Goal: Use online tool/utility: Utilize a website feature to perform a specific function

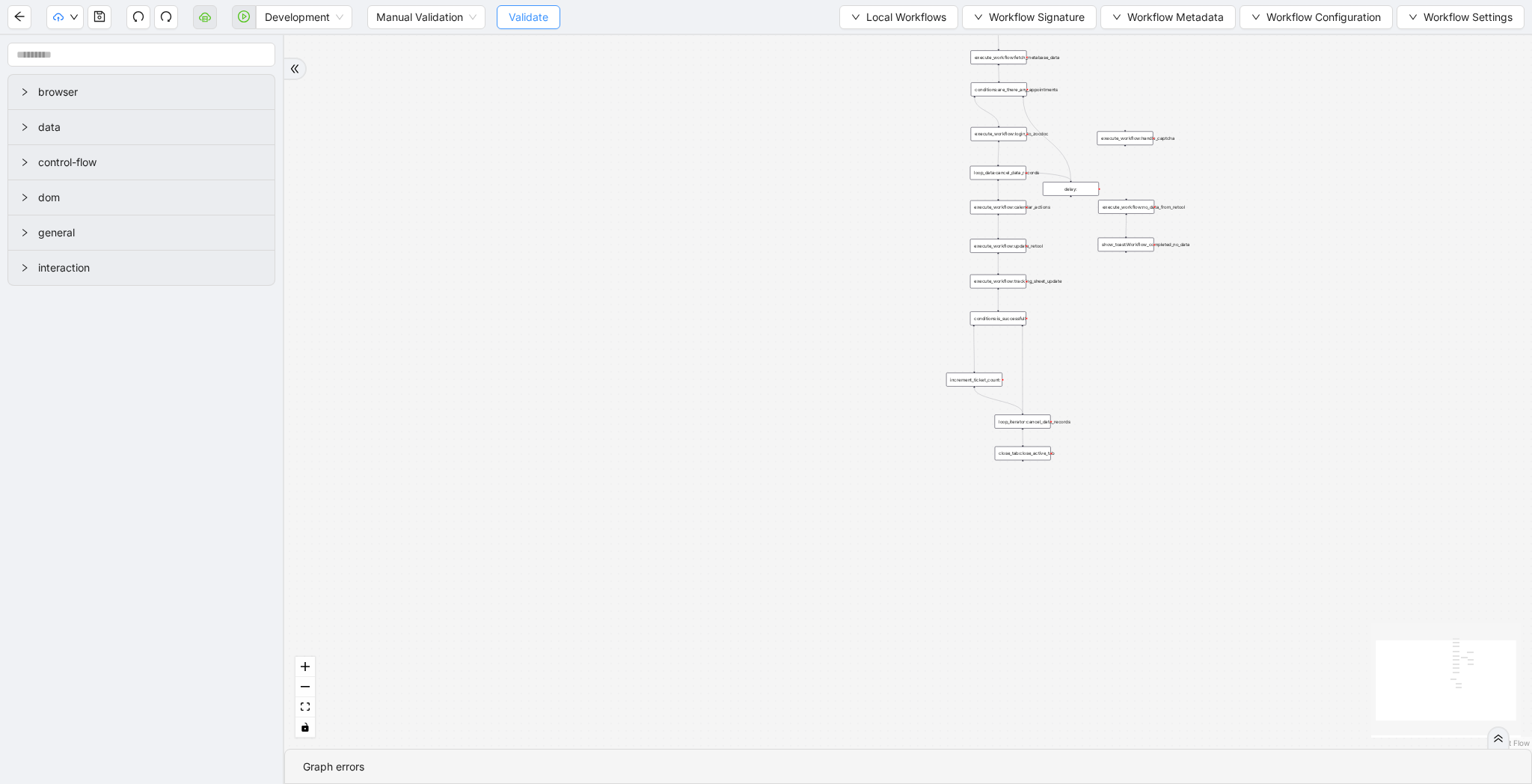
click at [544, 19] on span "Validate" at bounding box center [528, 17] width 40 height 17
click at [899, 17] on span "Local Workflows" at bounding box center [906, 17] width 80 height 17
click at [899, 39] on span "Select" at bounding box center [891, 46] width 97 height 17
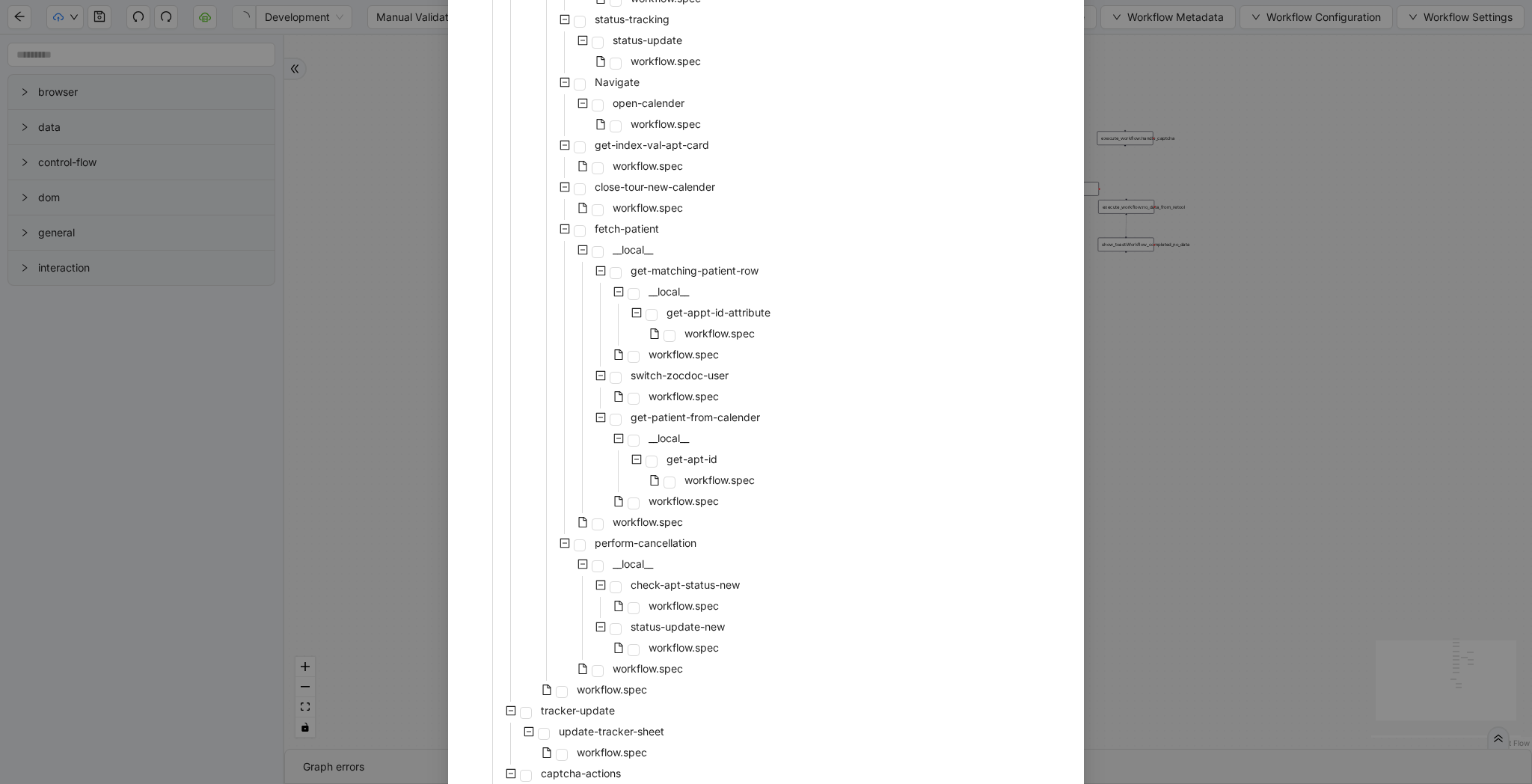
scroll to position [1071, 0]
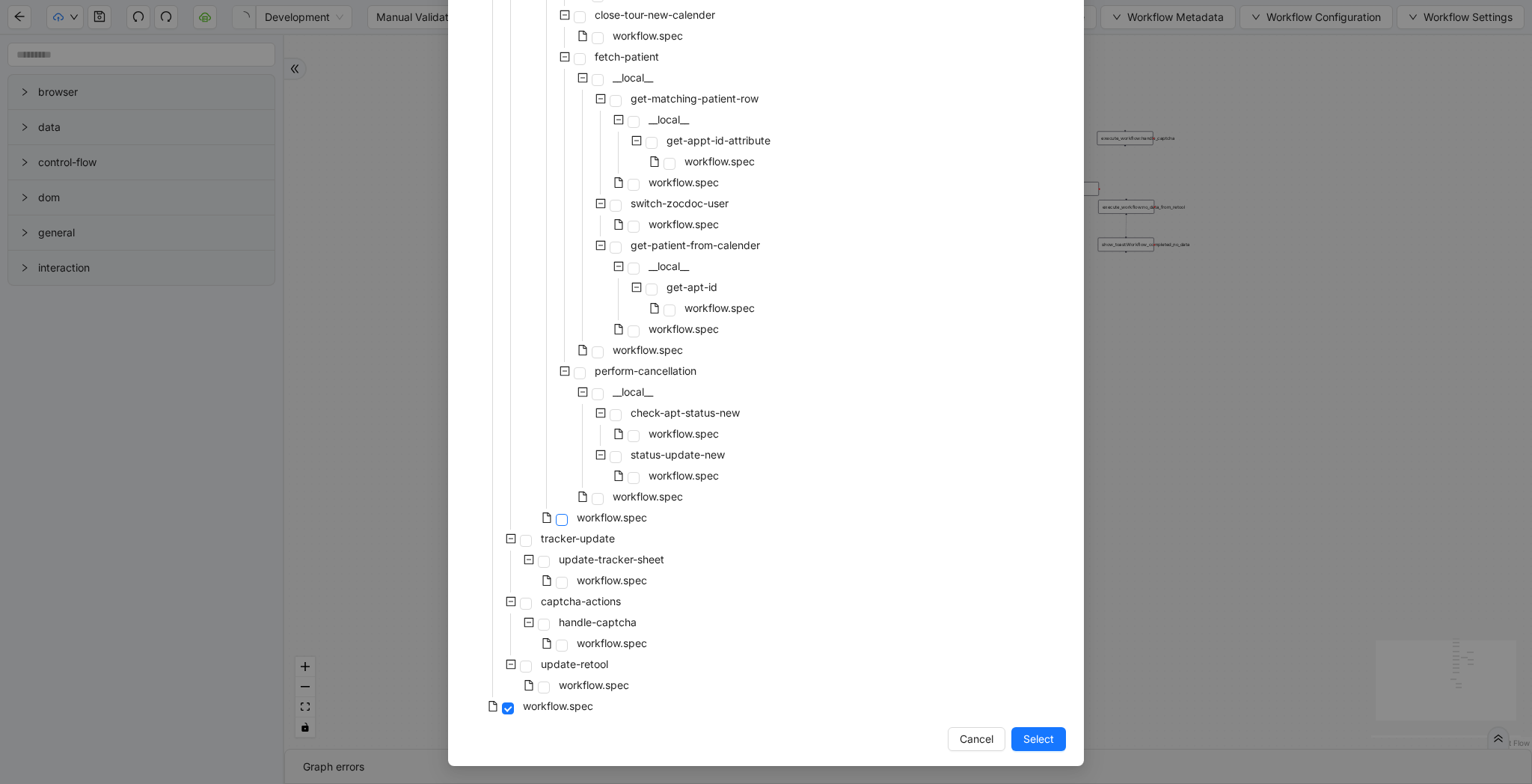
click at [563, 522] on span at bounding box center [562, 520] width 12 height 12
click at [1051, 731] on span "Select" at bounding box center [1038, 739] width 31 height 17
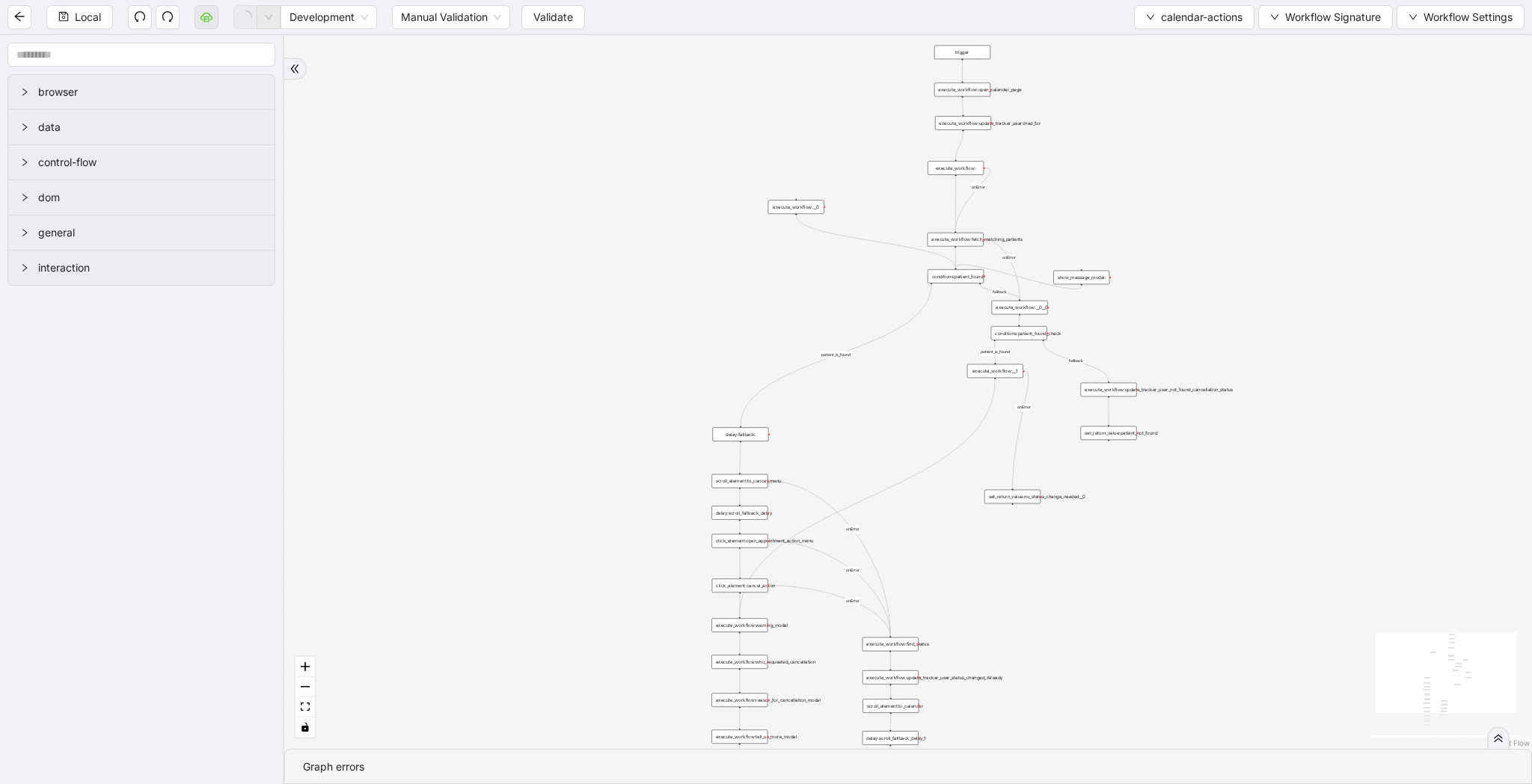
drag, startPoint x: 601, startPoint y: 119, endPoint x: 536, endPoint y: 233, distance: 131.2
click at [536, 233] on div "patient_is_found fallback fallback patient_is_found onError onError onError onE…" at bounding box center [908, 392] width 1248 height 713
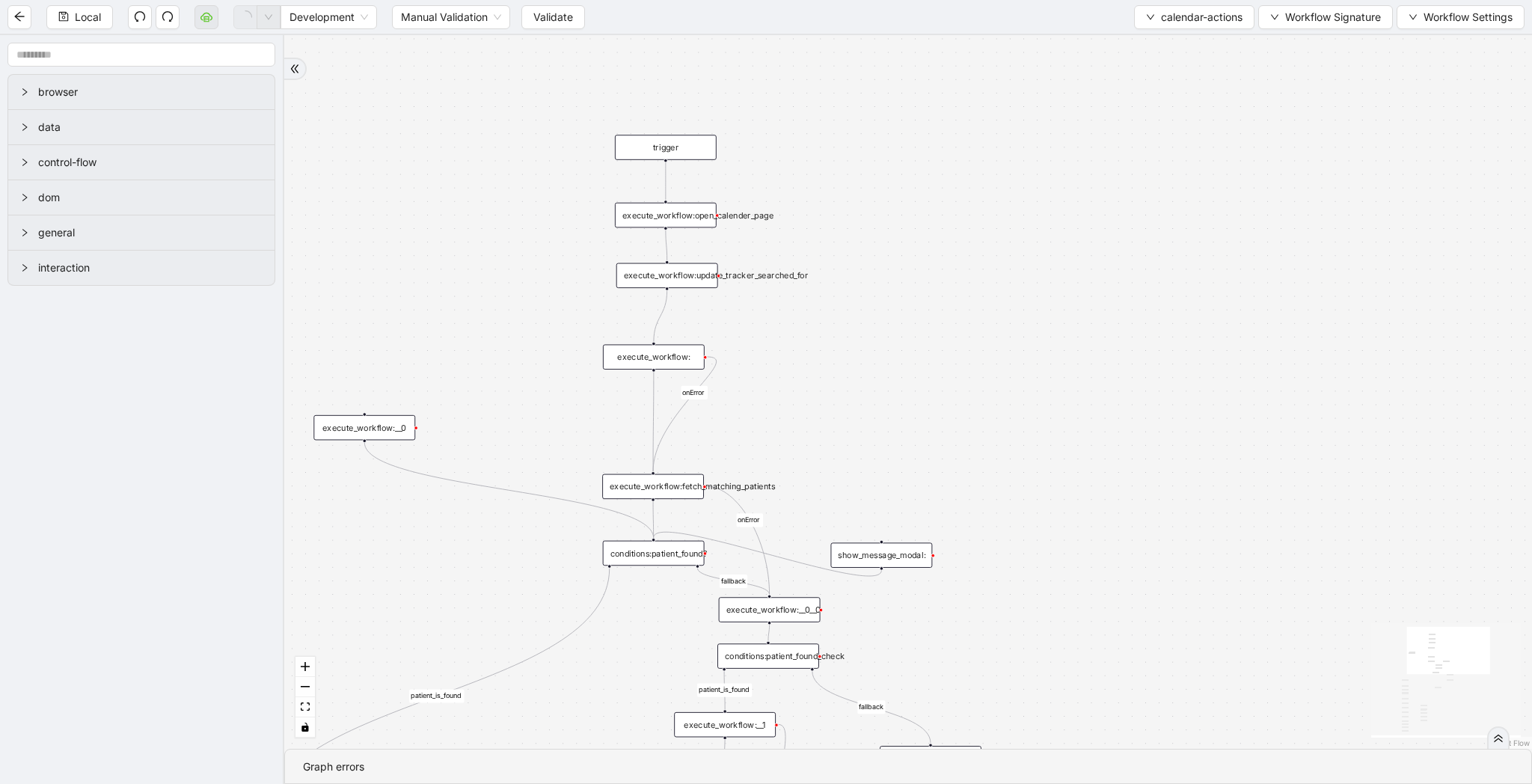
drag, startPoint x: 1140, startPoint y: 196, endPoint x: 973, endPoint y: 297, distance: 195.2
click at [965, 302] on div "patient_is_found fallback fallback patient_is_found onError onError onError onE…" at bounding box center [908, 392] width 1248 height 713
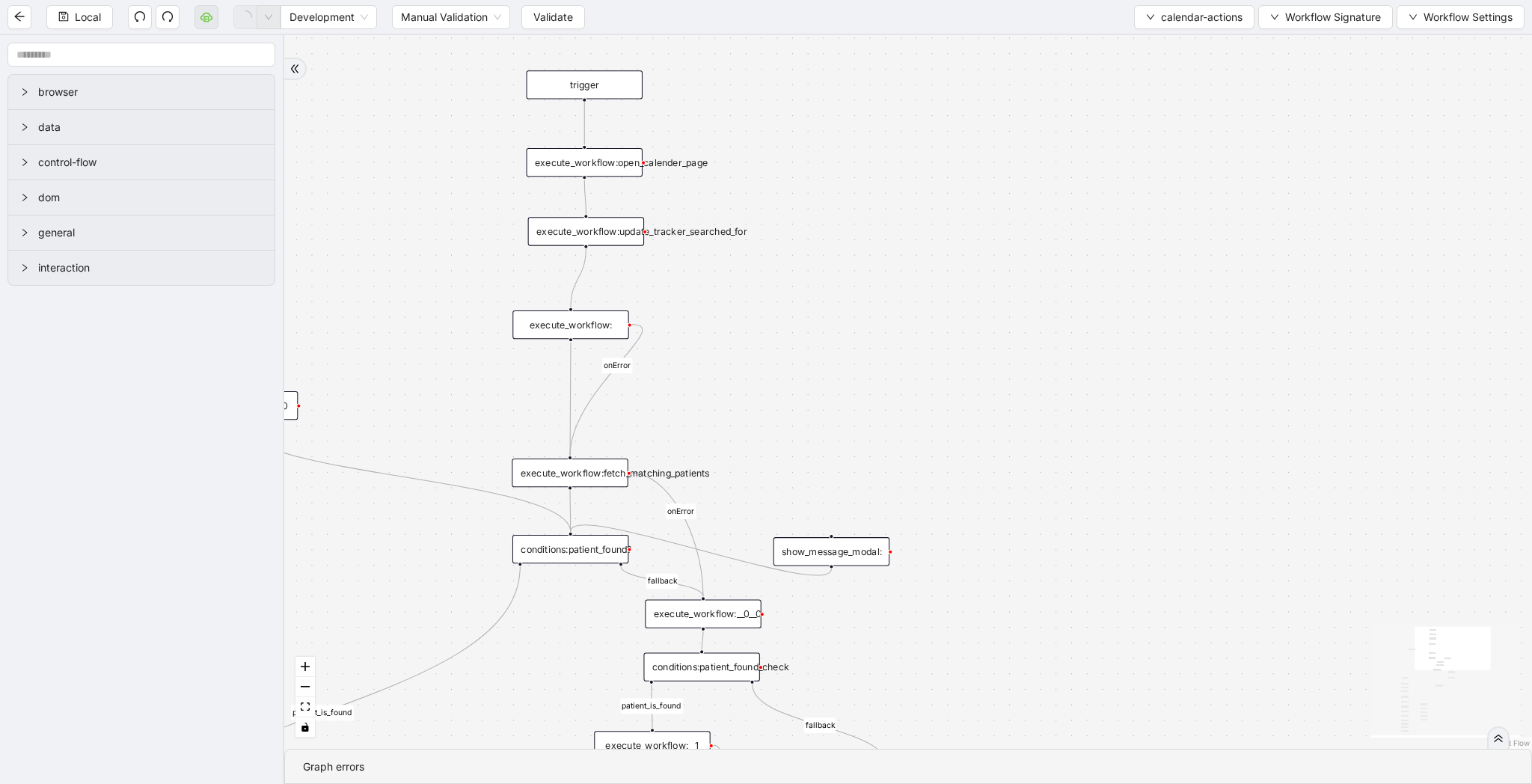
drag, startPoint x: 849, startPoint y: 403, endPoint x: 804, endPoint y: 331, distance: 84.9
click at [804, 331] on div "patient_is_found fallback fallback patient_is_found onError onError onError onE…" at bounding box center [908, 392] width 1248 height 713
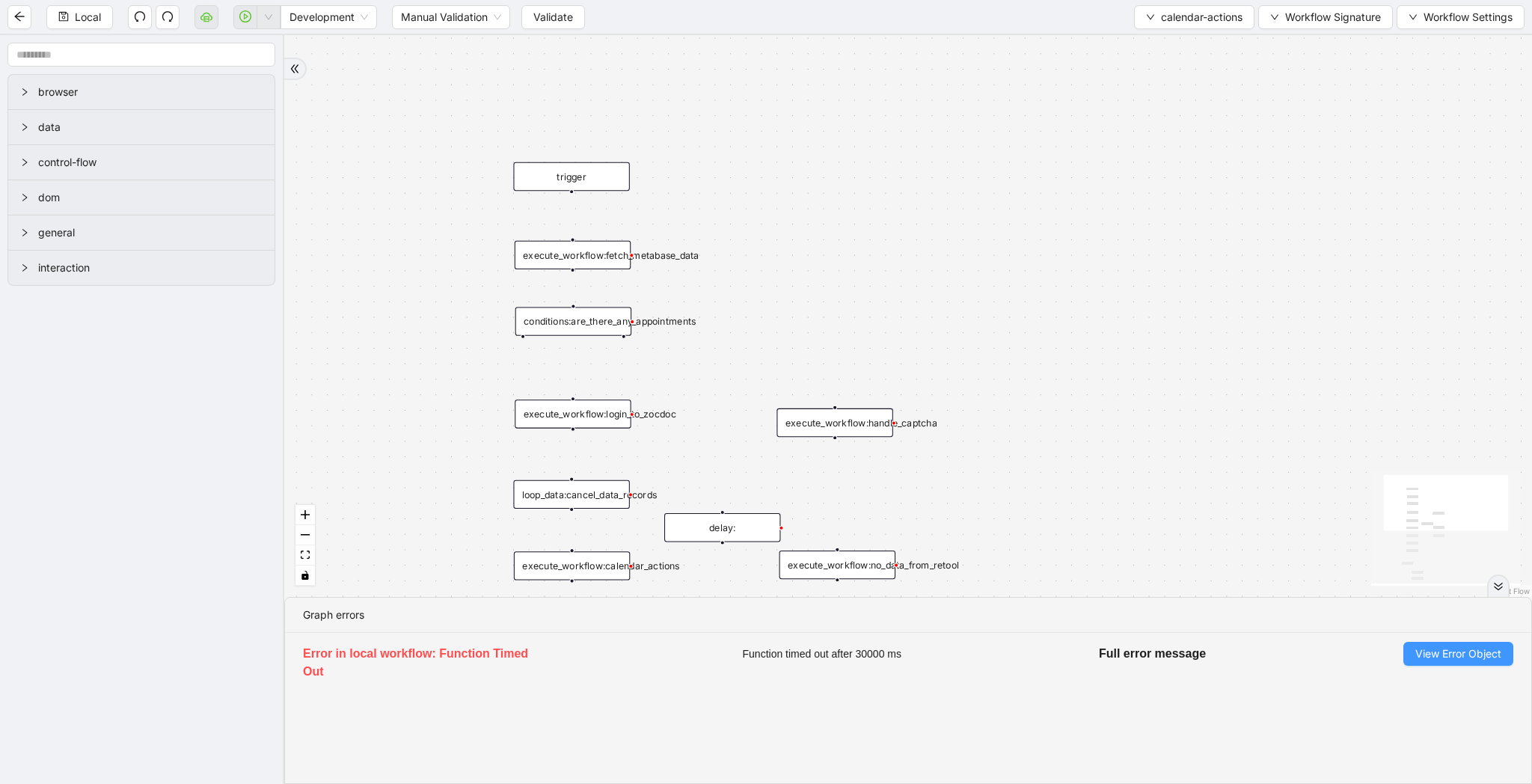
click at [1482, 651] on span "View Error Object" at bounding box center [1458, 653] width 86 height 17
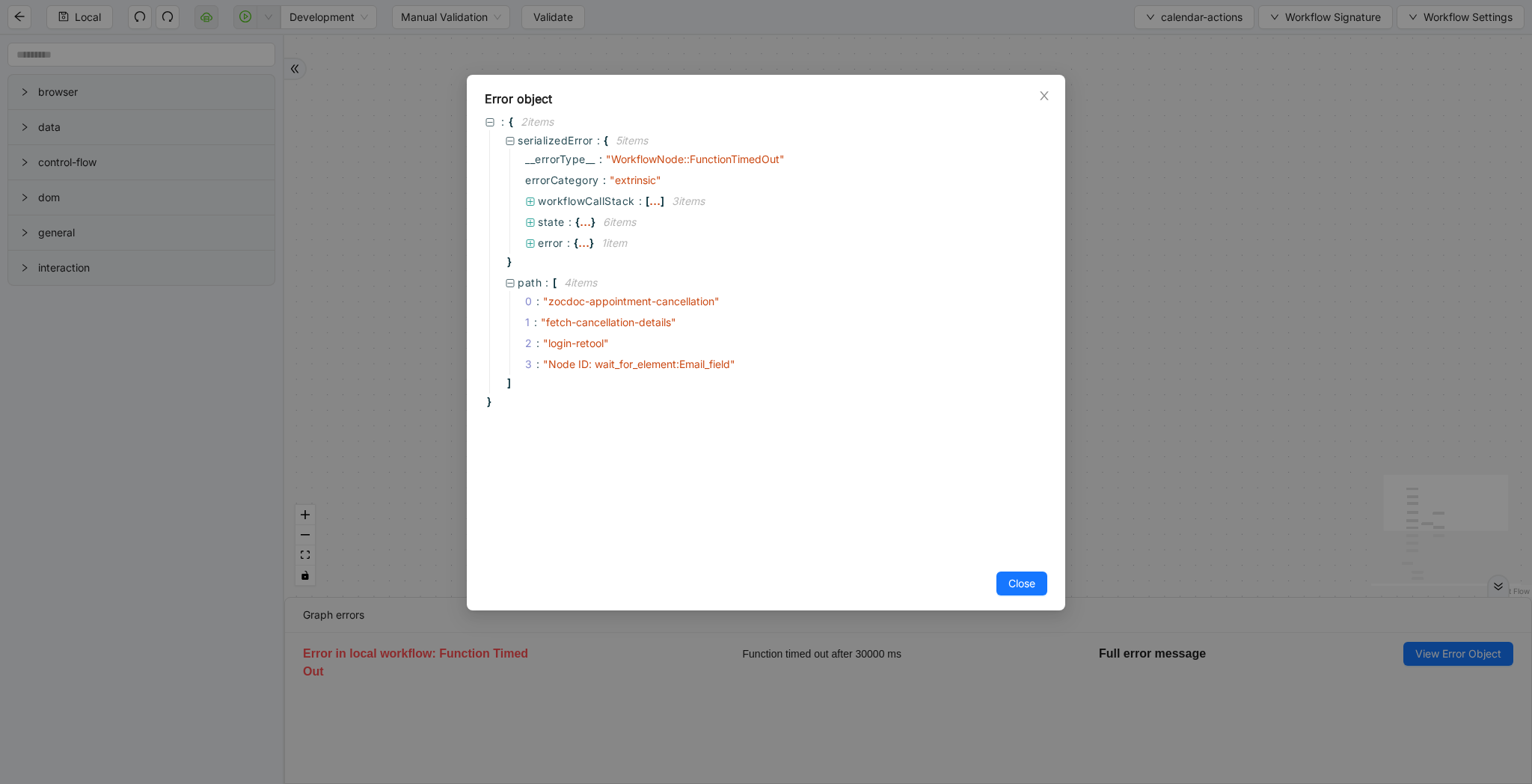
click at [399, 213] on div "Error object : { 2 item s serializedError : { 5 item s __errorType__ : " Workfl…" at bounding box center [766, 392] width 1532 height 784
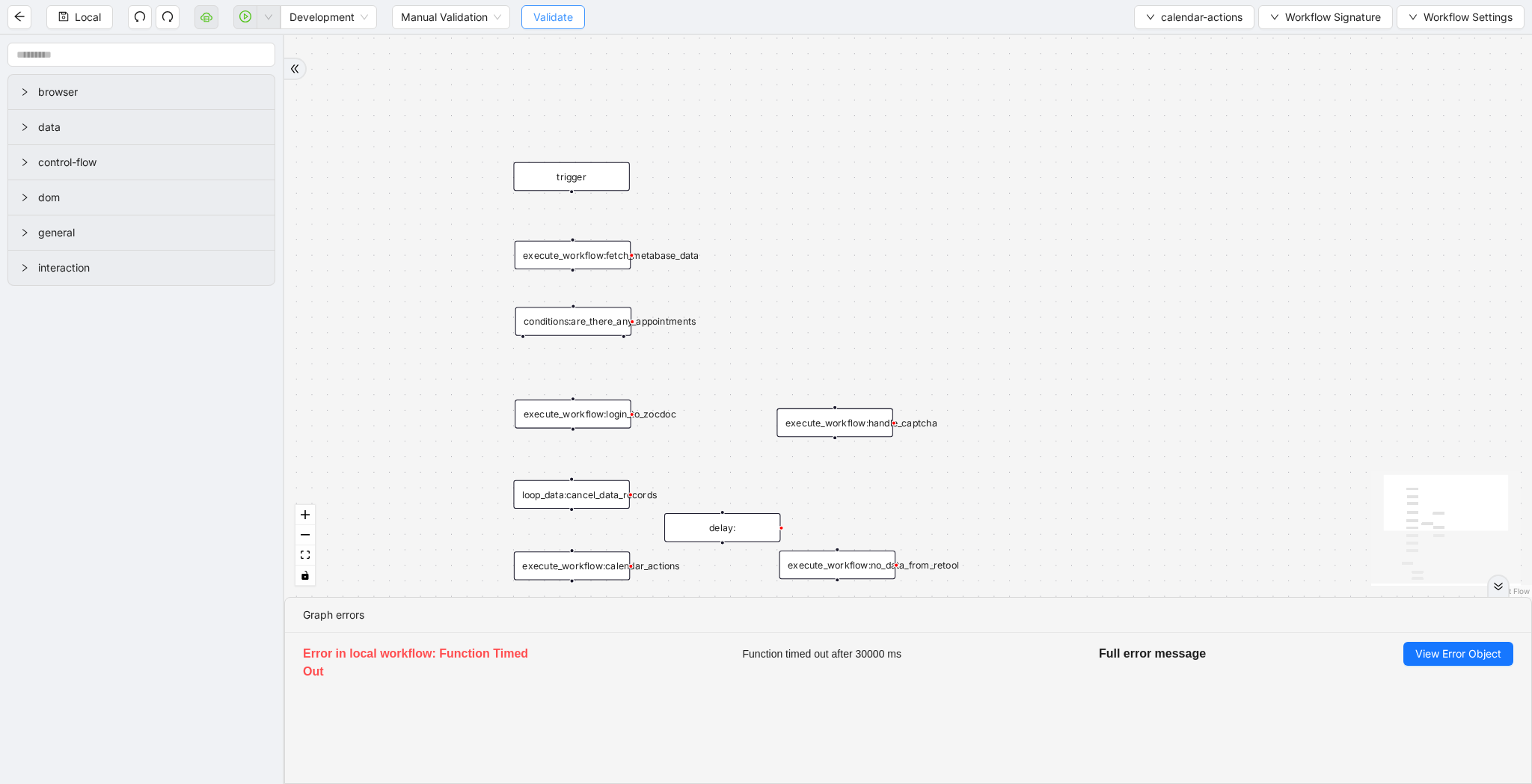
click at [563, 9] on span "Validate" at bounding box center [553, 17] width 40 height 17
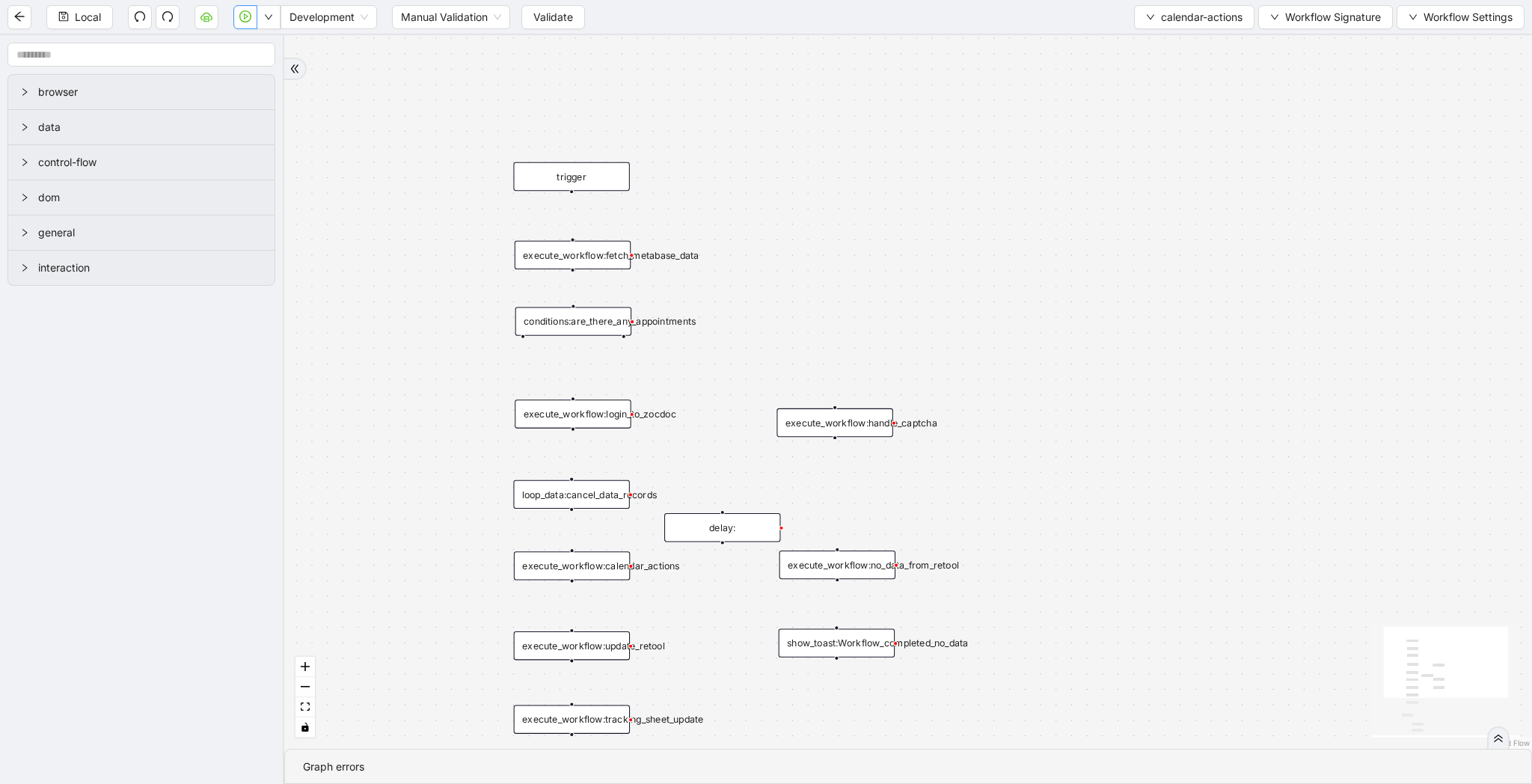
click at [249, 23] on button "button" at bounding box center [245, 17] width 24 height 24
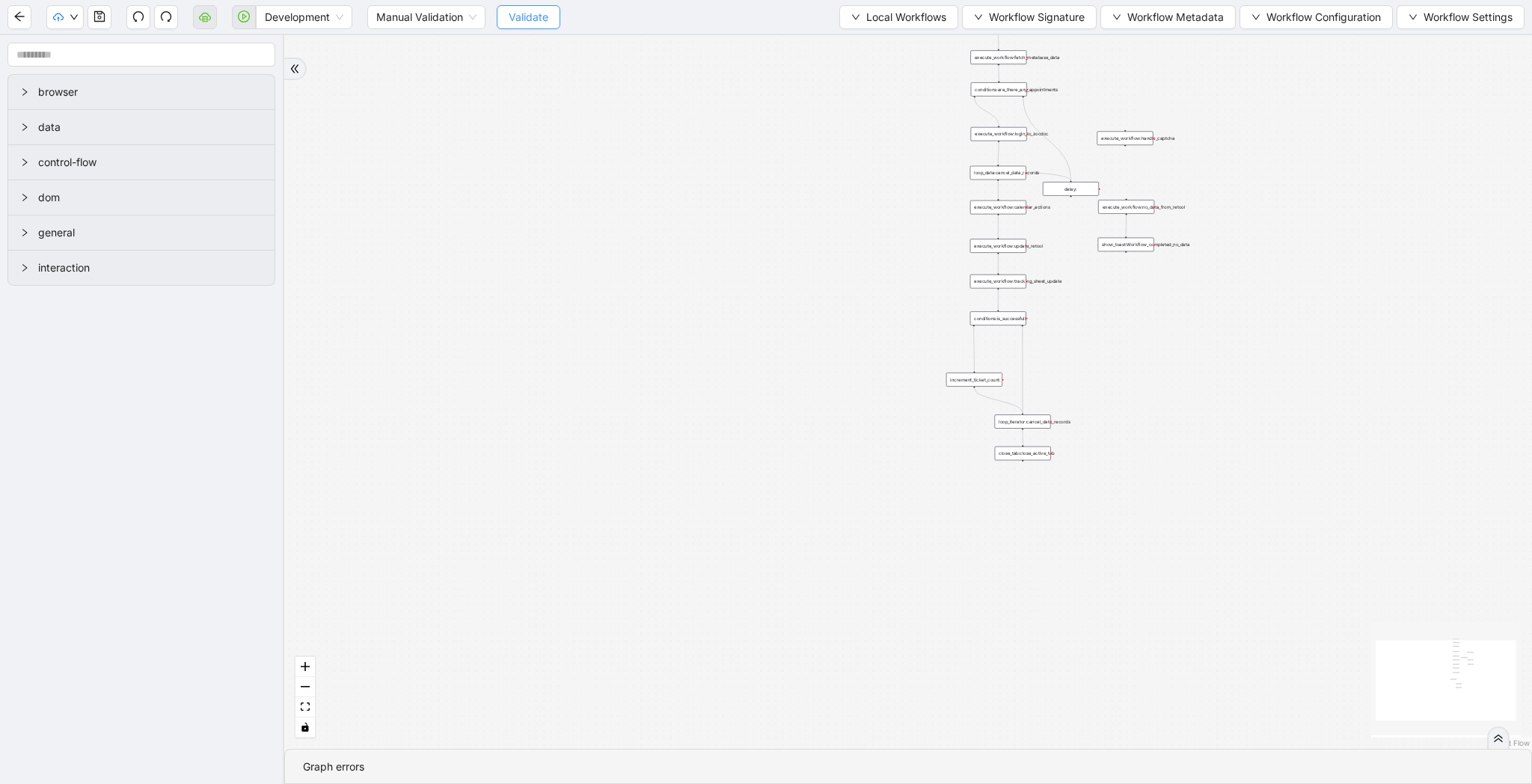
click at [513, 22] on span "Validate" at bounding box center [528, 17] width 40 height 17
